Goal: Task Accomplishment & Management: Manage account settings

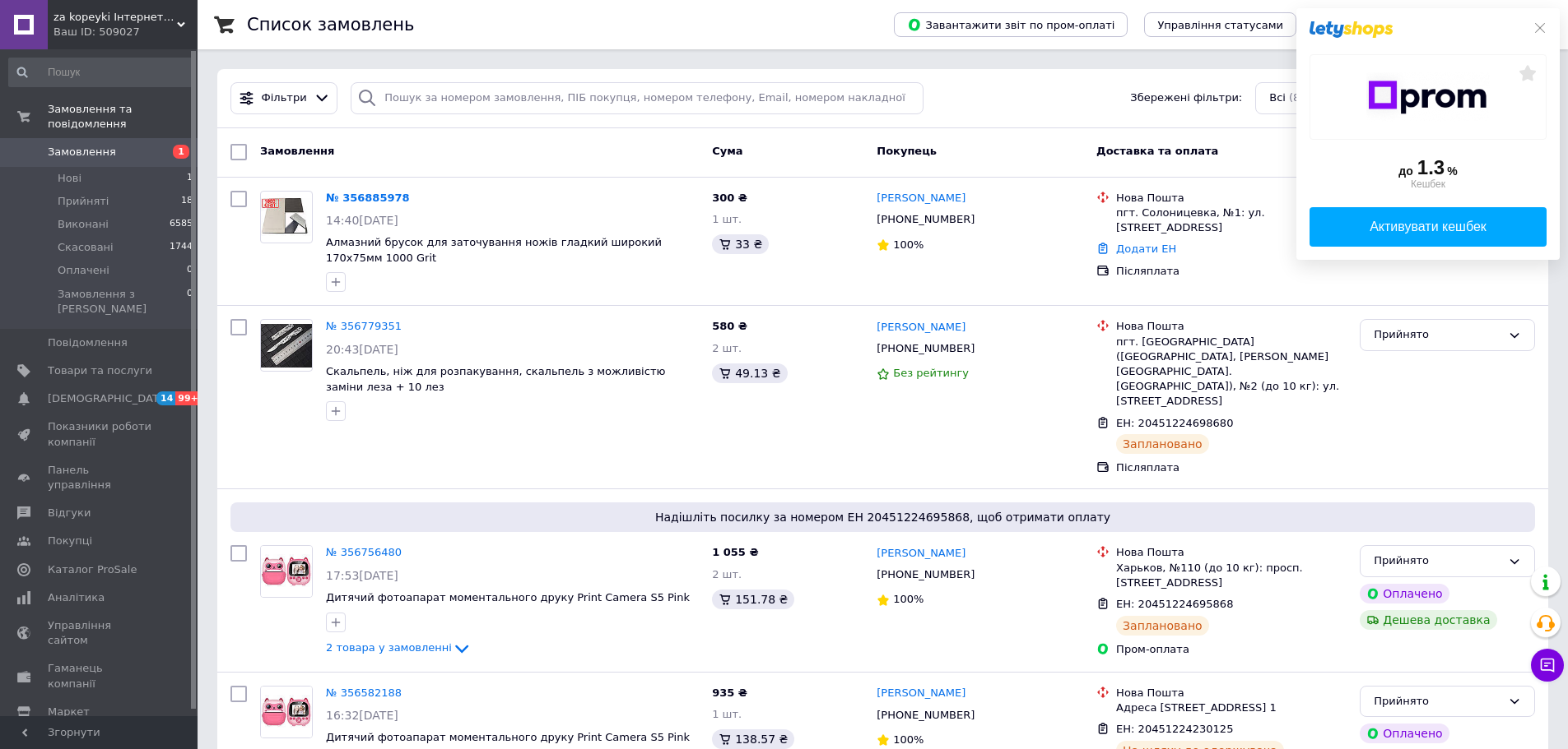
drag, startPoint x: 1536, startPoint y: 29, endPoint x: 1512, endPoint y: 45, distance: 28.8
click at [1536, 30] on icon at bounding box center [1539, 28] width 14 height 14
